Goal: Information Seeking & Learning: Learn about a topic

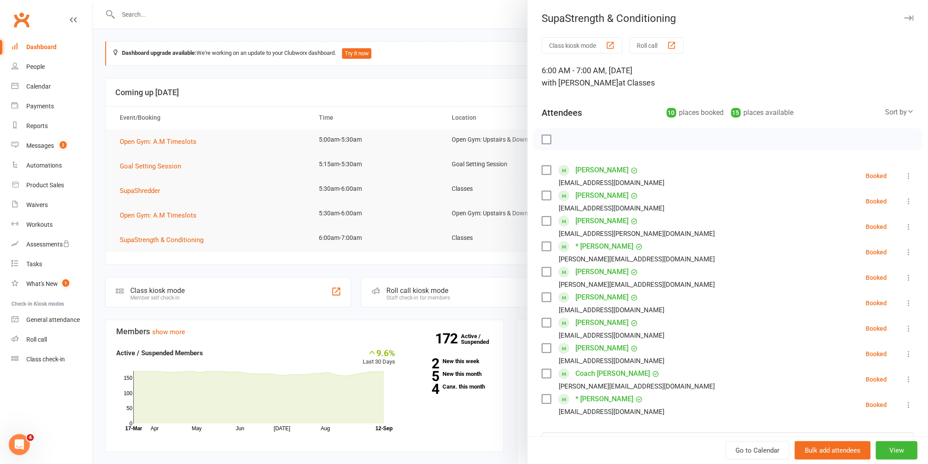
click at [542, 138] on label at bounding box center [546, 139] width 9 height 9
click at [561, 135] on icon "button" at bounding box center [566, 140] width 10 height 10
click at [389, 170] on div at bounding box center [510, 232] width 835 height 464
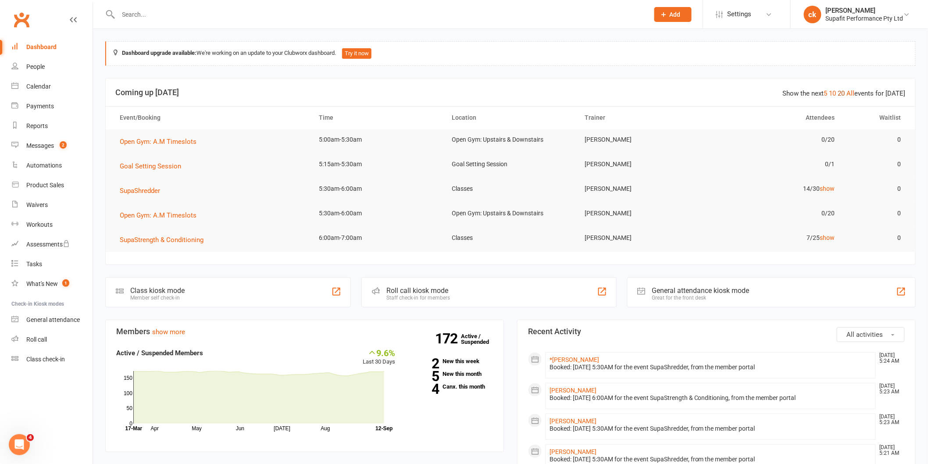
click at [842, 92] on link "20" at bounding box center [841, 93] width 7 height 8
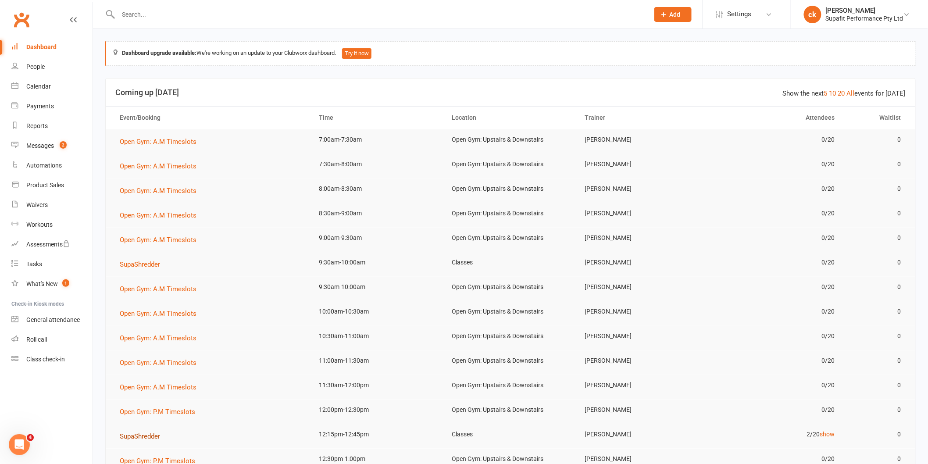
scroll to position [2, 0]
click at [129, 432] on span "SupaShredder" at bounding box center [140, 435] width 40 height 8
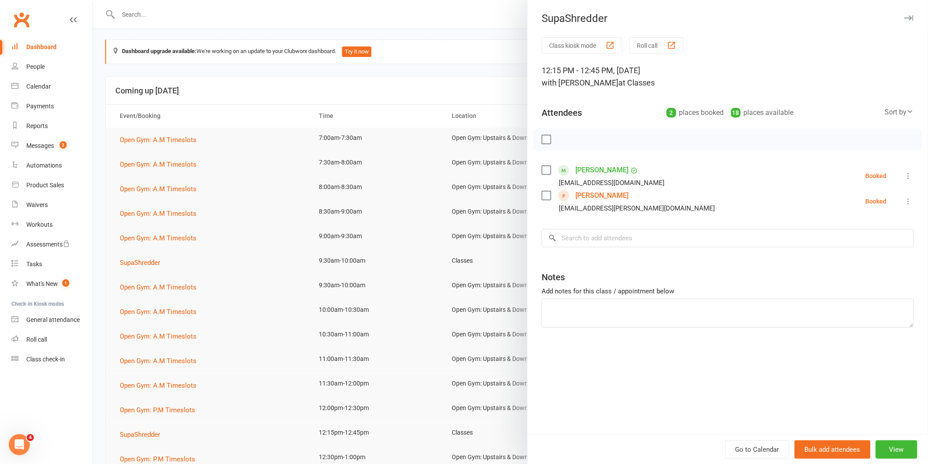
click at [592, 196] on link "[PERSON_NAME]" at bounding box center [601, 196] width 53 height 14
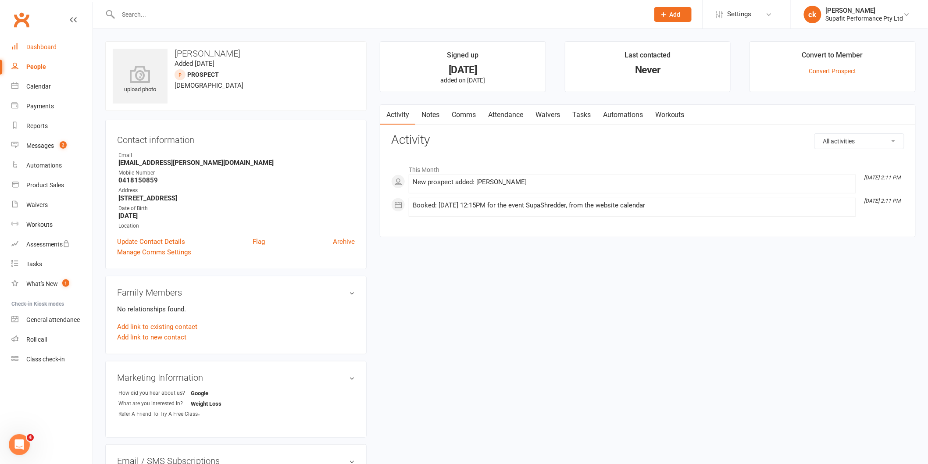
click at [38, 53] on link "Dashboard" at bounding box center [51, 47] width 81 height 20
